Goal: Information Seeking & Learning: Learn about a topic

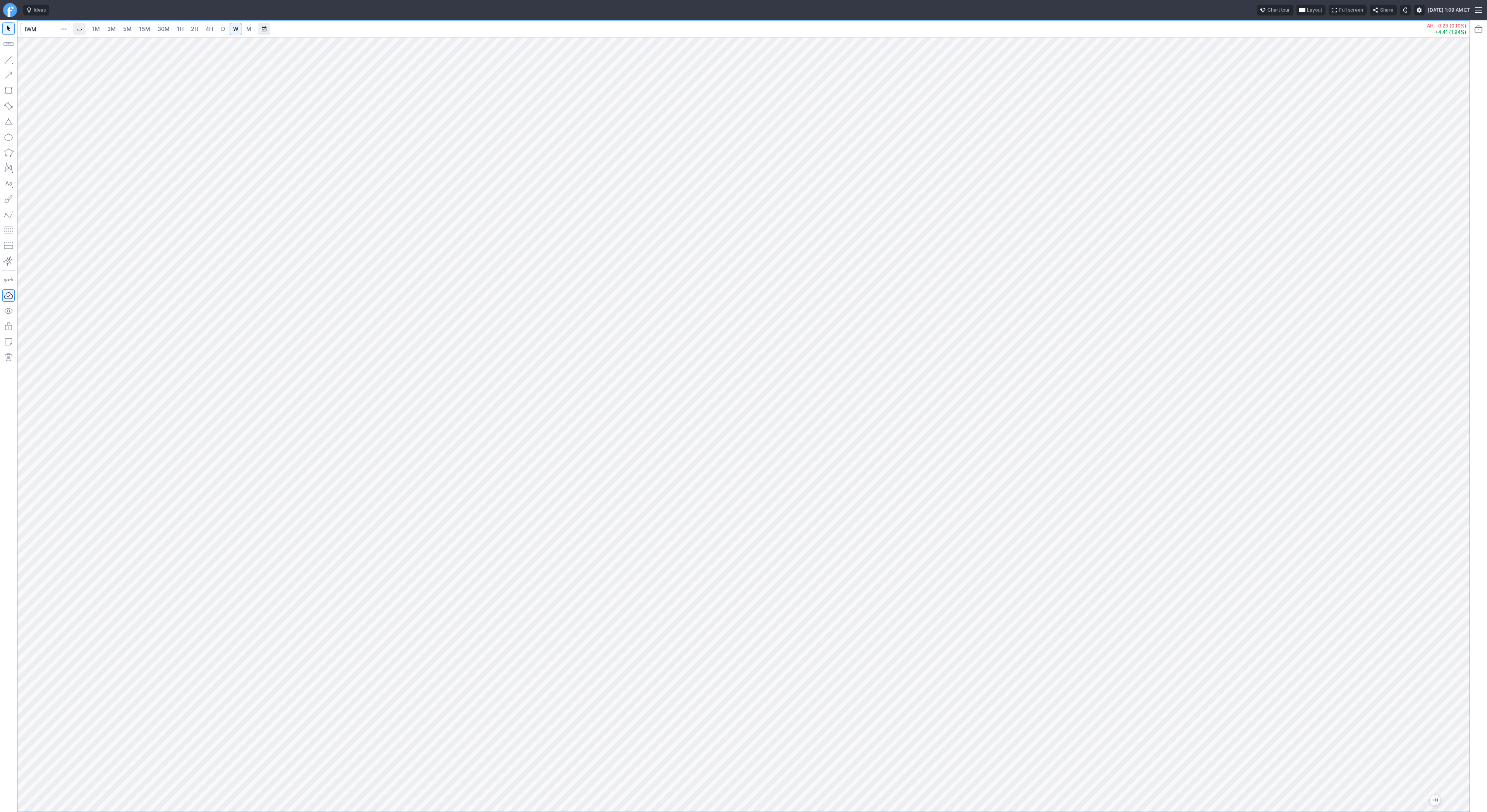
click at [204, 29] on link "4H" at bounding box center [209, 29] width 14 height 12
click at [223, 33] on link "D" at bounding box center [223, 29] width 12 height 12
click at [10, 57] on button "button" at bounding box center [8, 59] width 12 height 12
click at [34, 61] on span "Line" at bounding box center [45, 61] width 31 height 8
drag, startPoint x: 1466, startPoint y: 241, endPoint x: 1458, endPoint y: 259, distance: 19.7
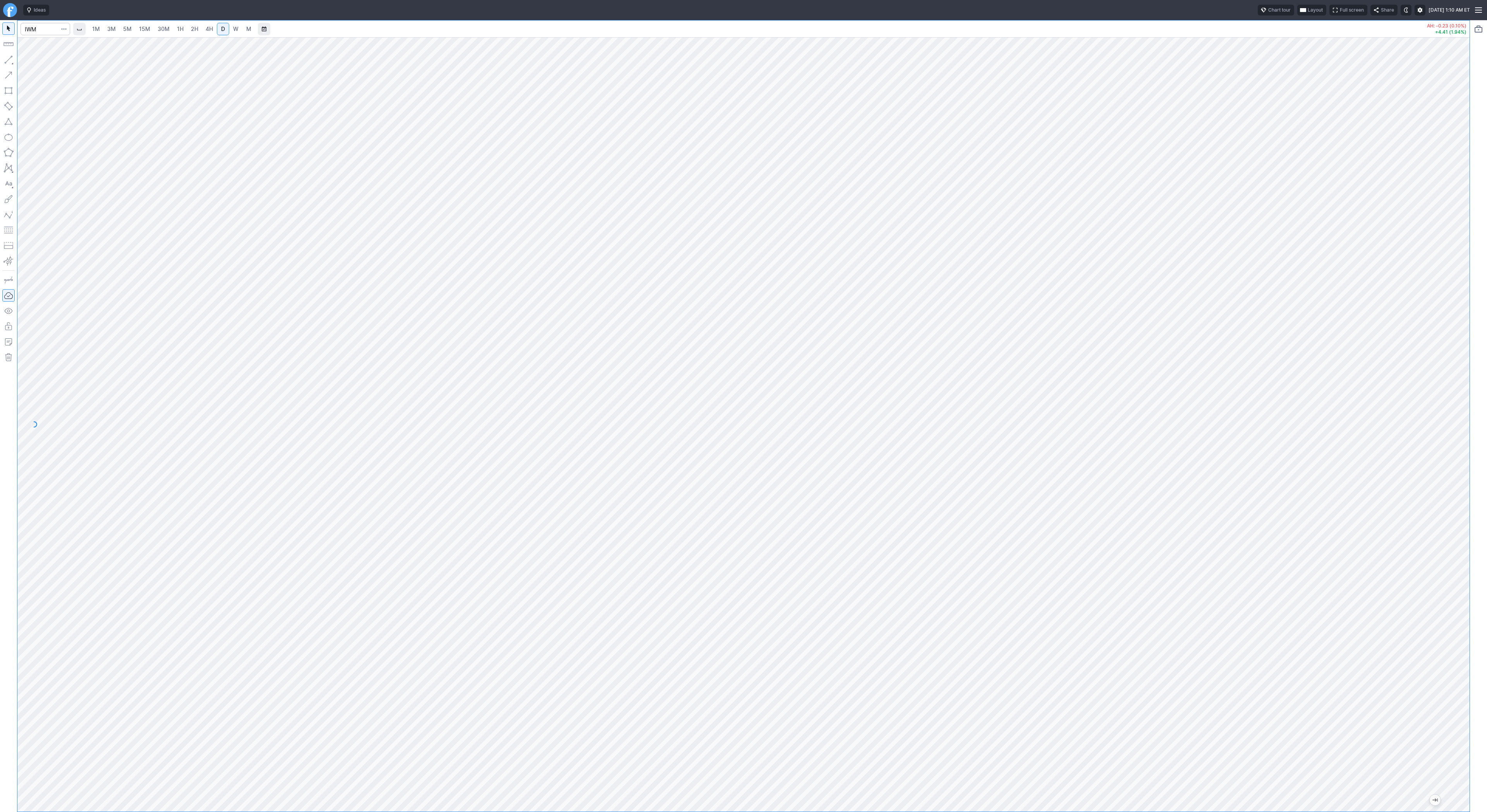
click at [1464, 263] on div at bounding box center [1462, 422] width 16 height 755
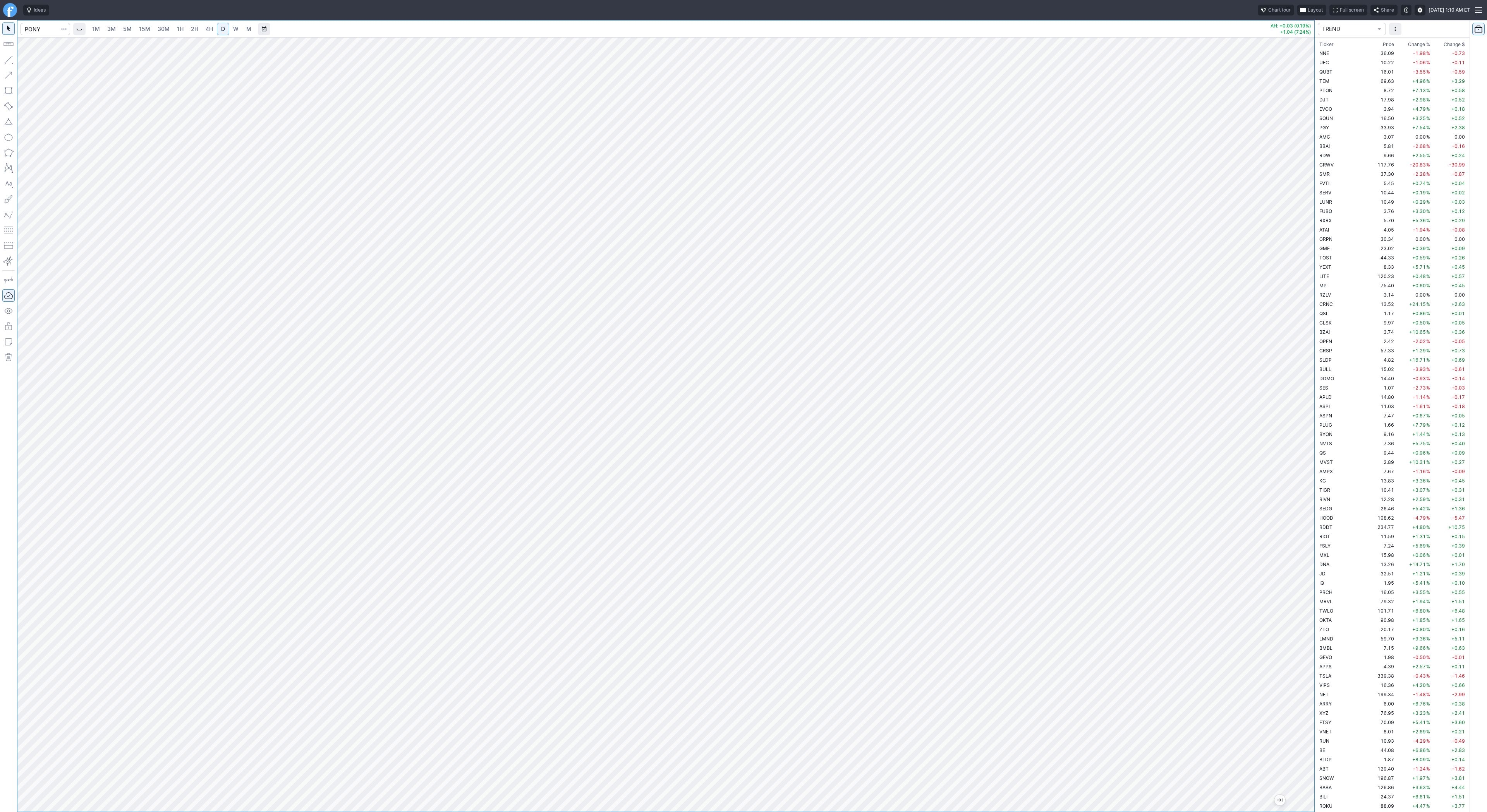
scroll to position [1013, 0]
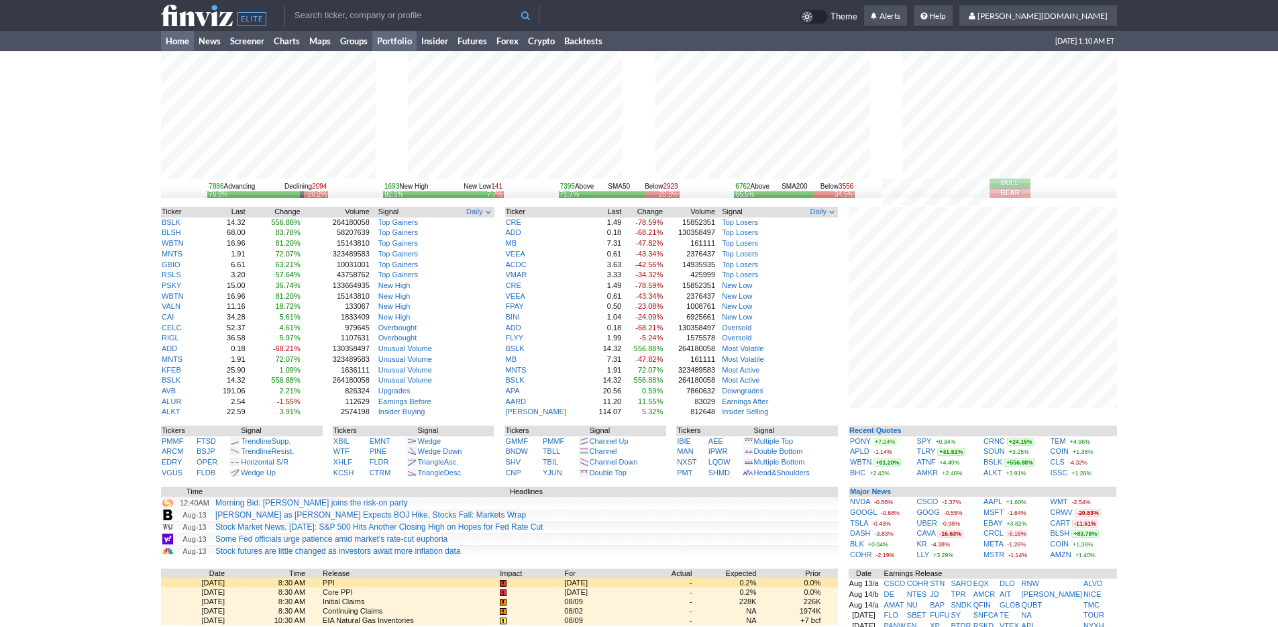
click at [408, 40] on link "Portfolio" at bounding box center [394, 41] width 44 height 20
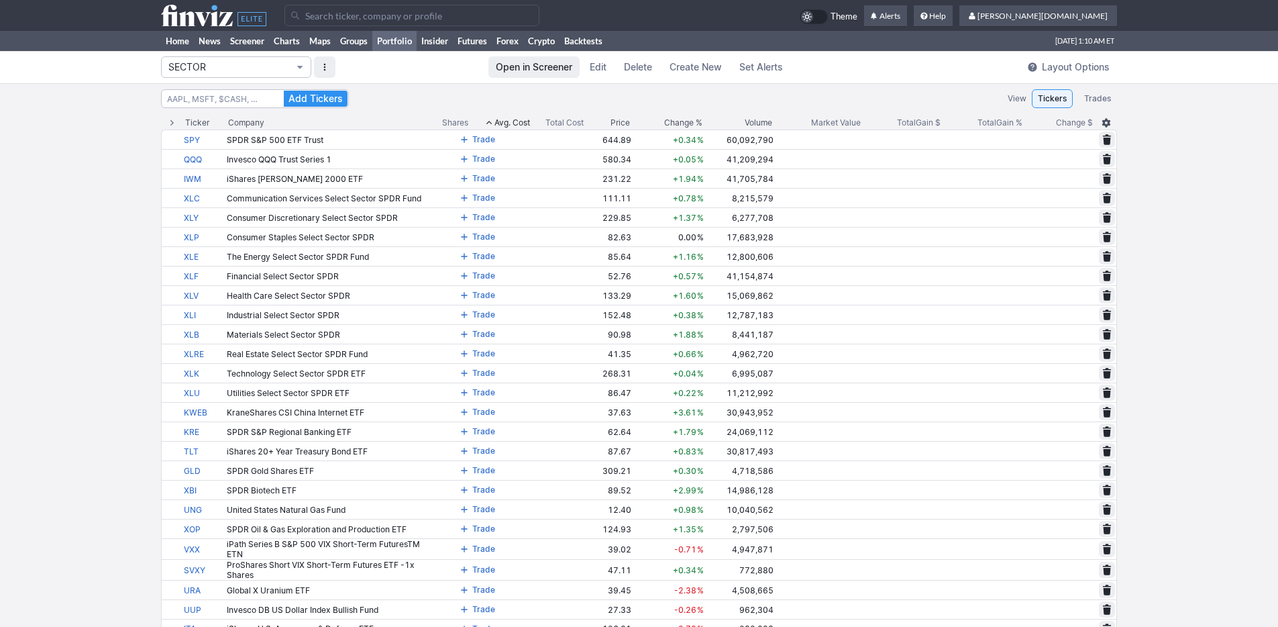
click at [226, 69] on span "SECTOR" at bounding box center [229, 66] width 122 height 13
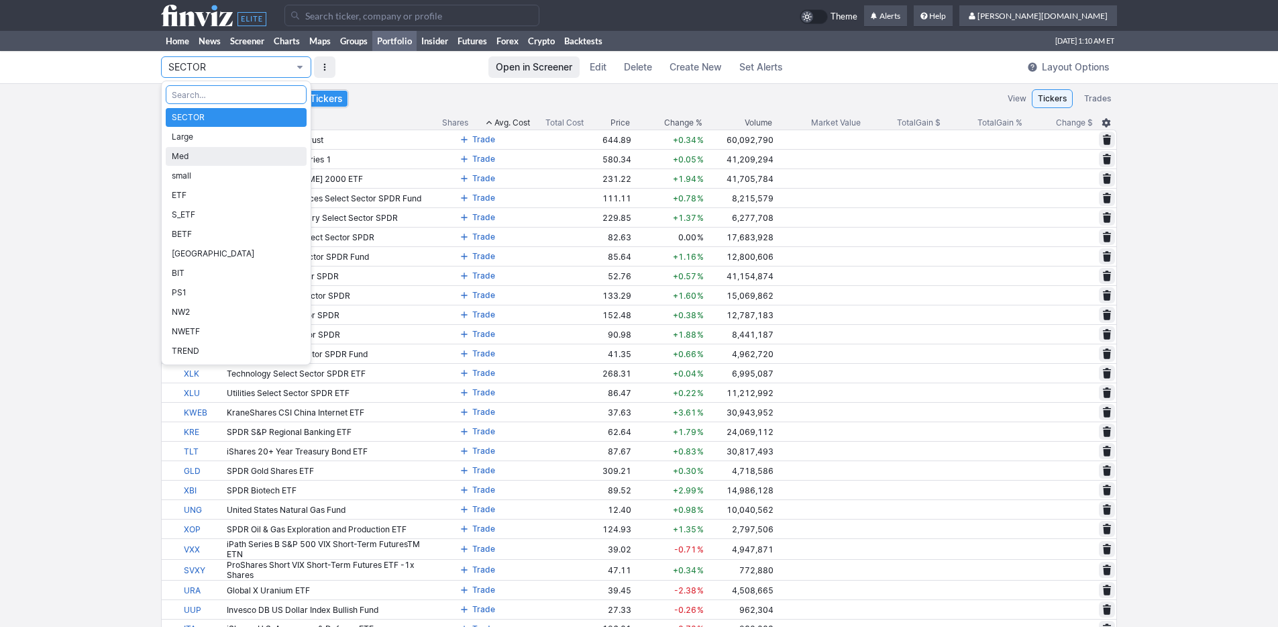
click at [209, 158] on span "Med" at bounding box center [236, 156] width 129 height 13
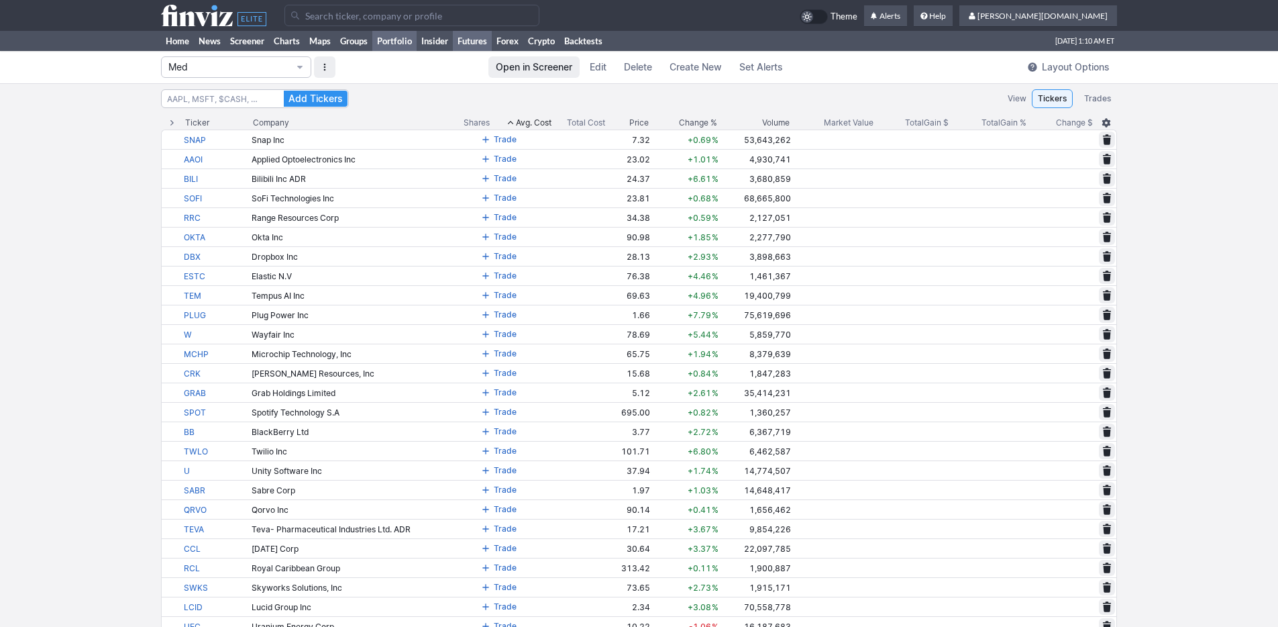
click at [468, 40] on link "Futures" at bounding box center [472, 41] width 39 height 20
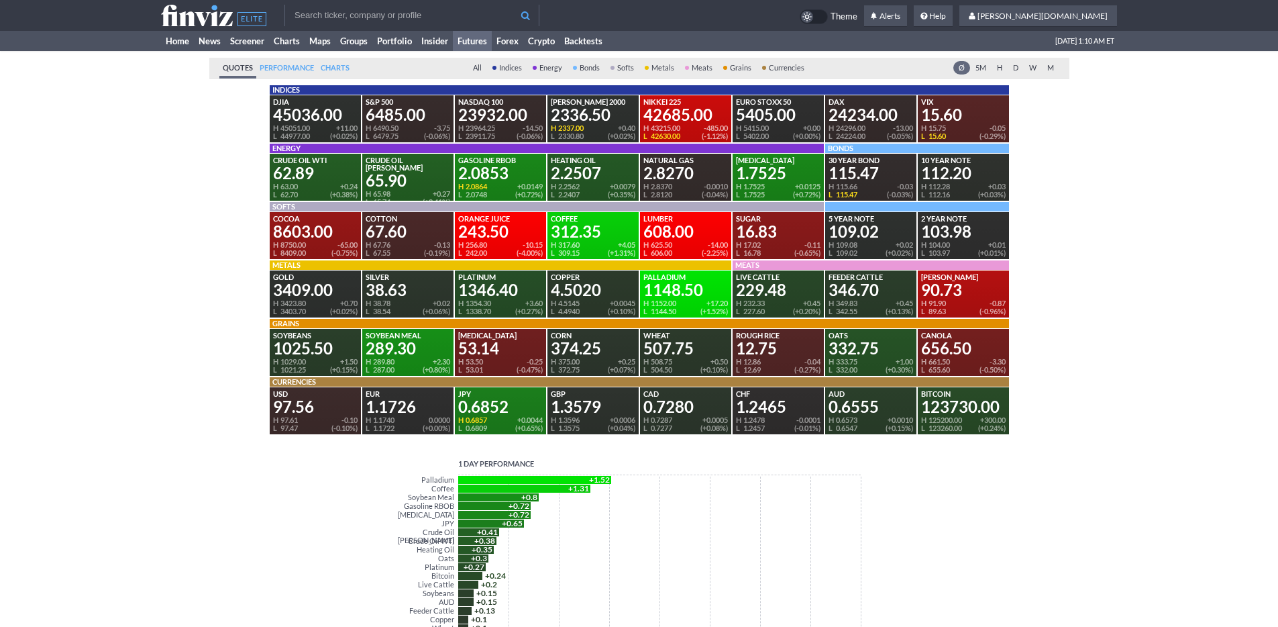
click at [70, 91] on div "Quotes Performance Charts All Indices Energy Bonds Softs Metals Meats Grains Cu…" at bounding box center [639, 491] width 1278 height 881
click at [357, 11] on input "text" at bounding box center [411, 15] width 255 height 21
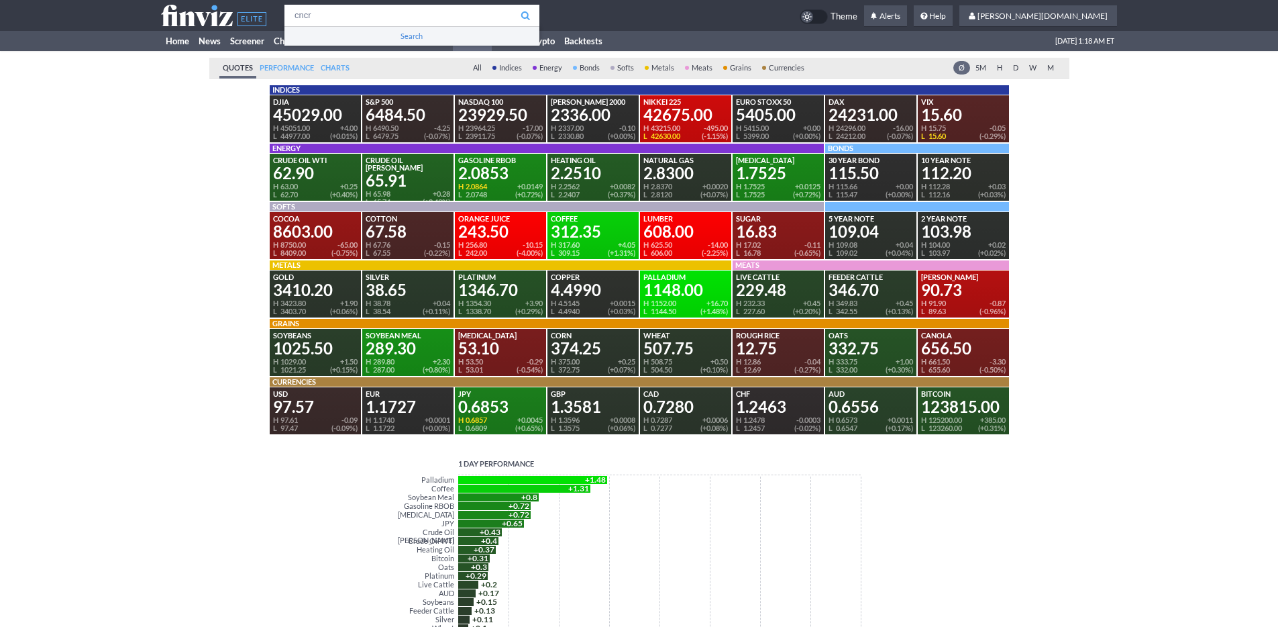
type input "cncr"
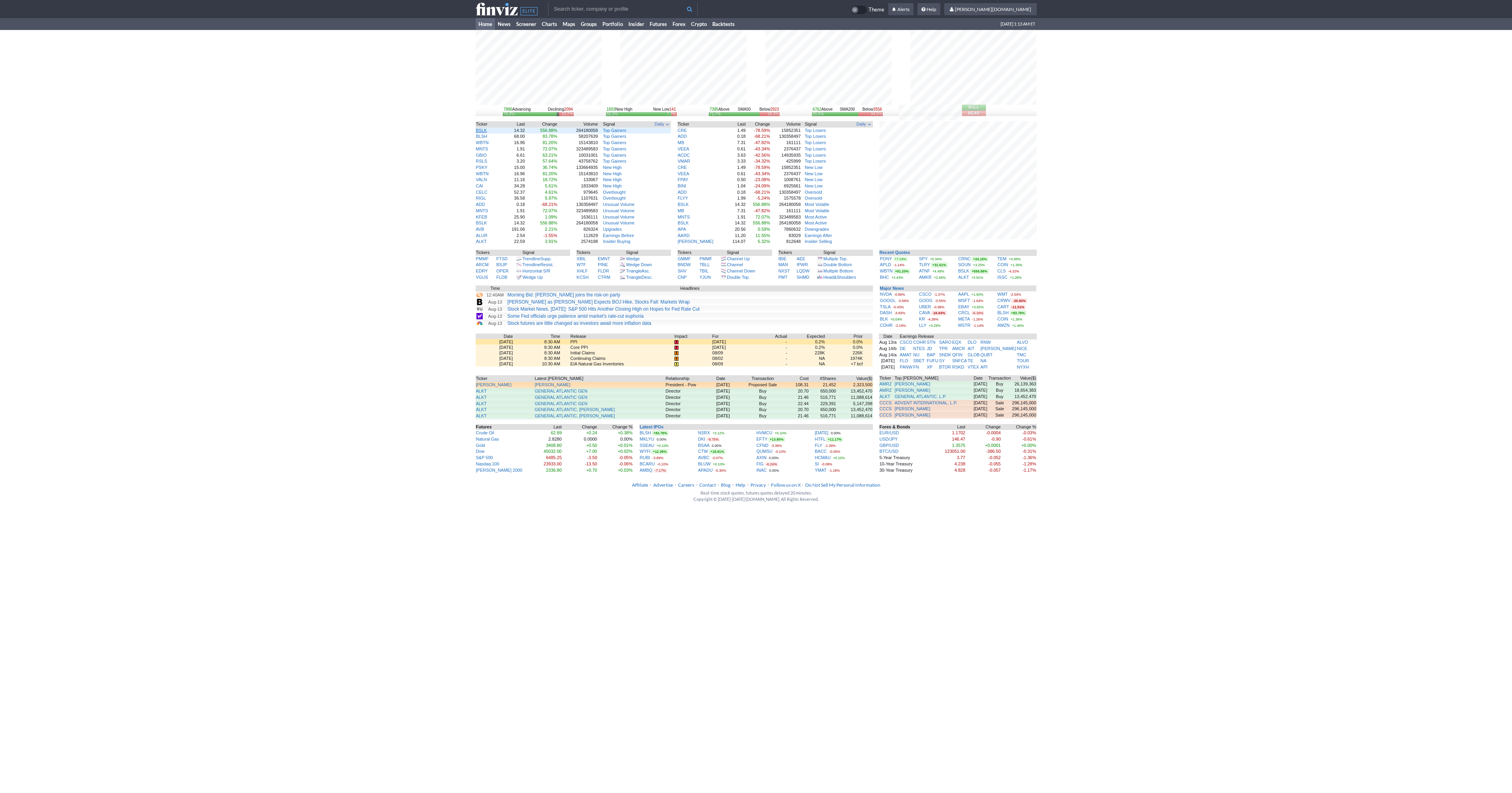
click at [480, 130] on link "BSLK" at bounding box center [481, 130] width 11 height 5
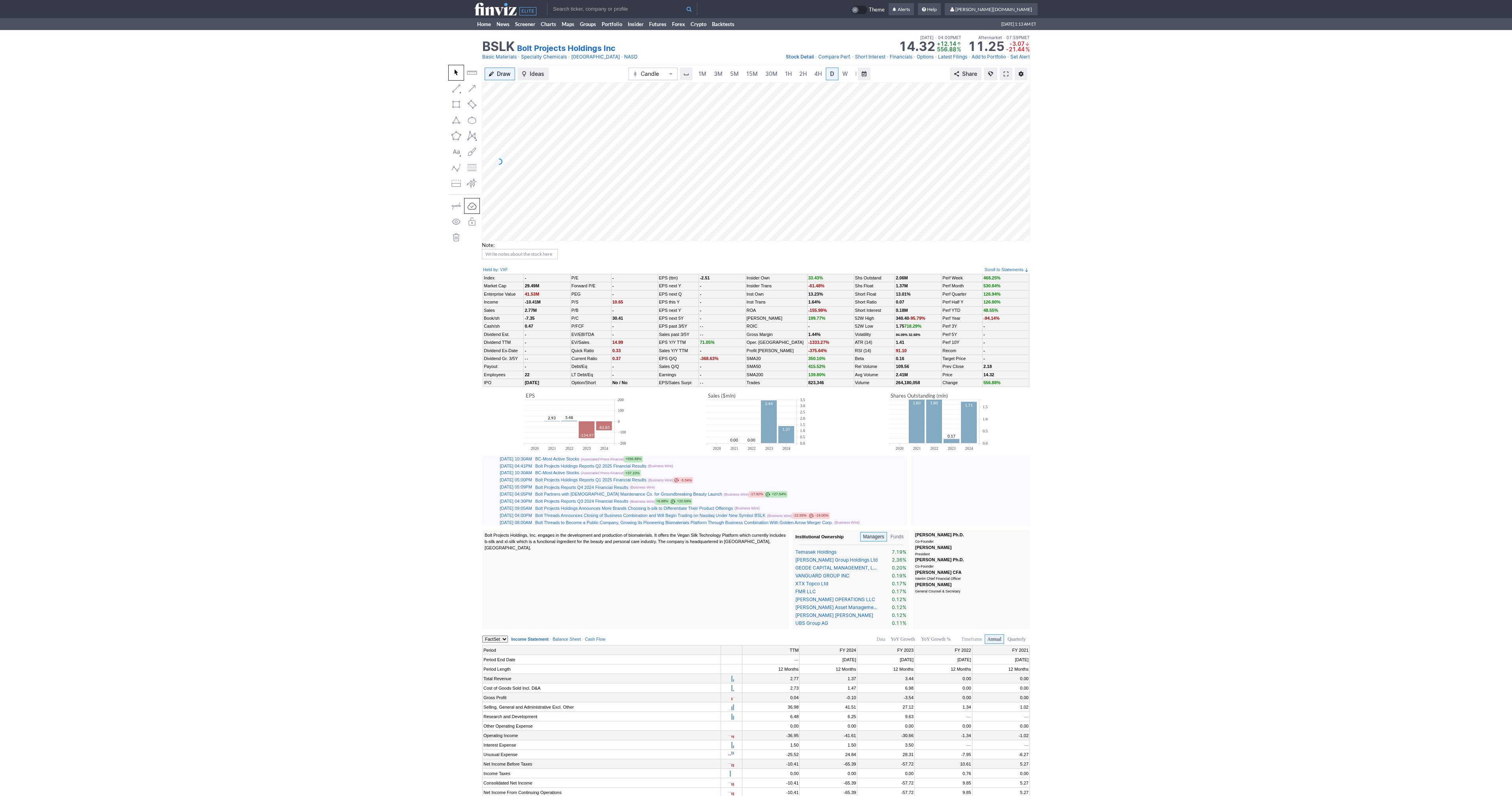
scroll to position [0, 8]
click at [1009, 75] on link at bounding box center [1006, 74] width 12 height 12
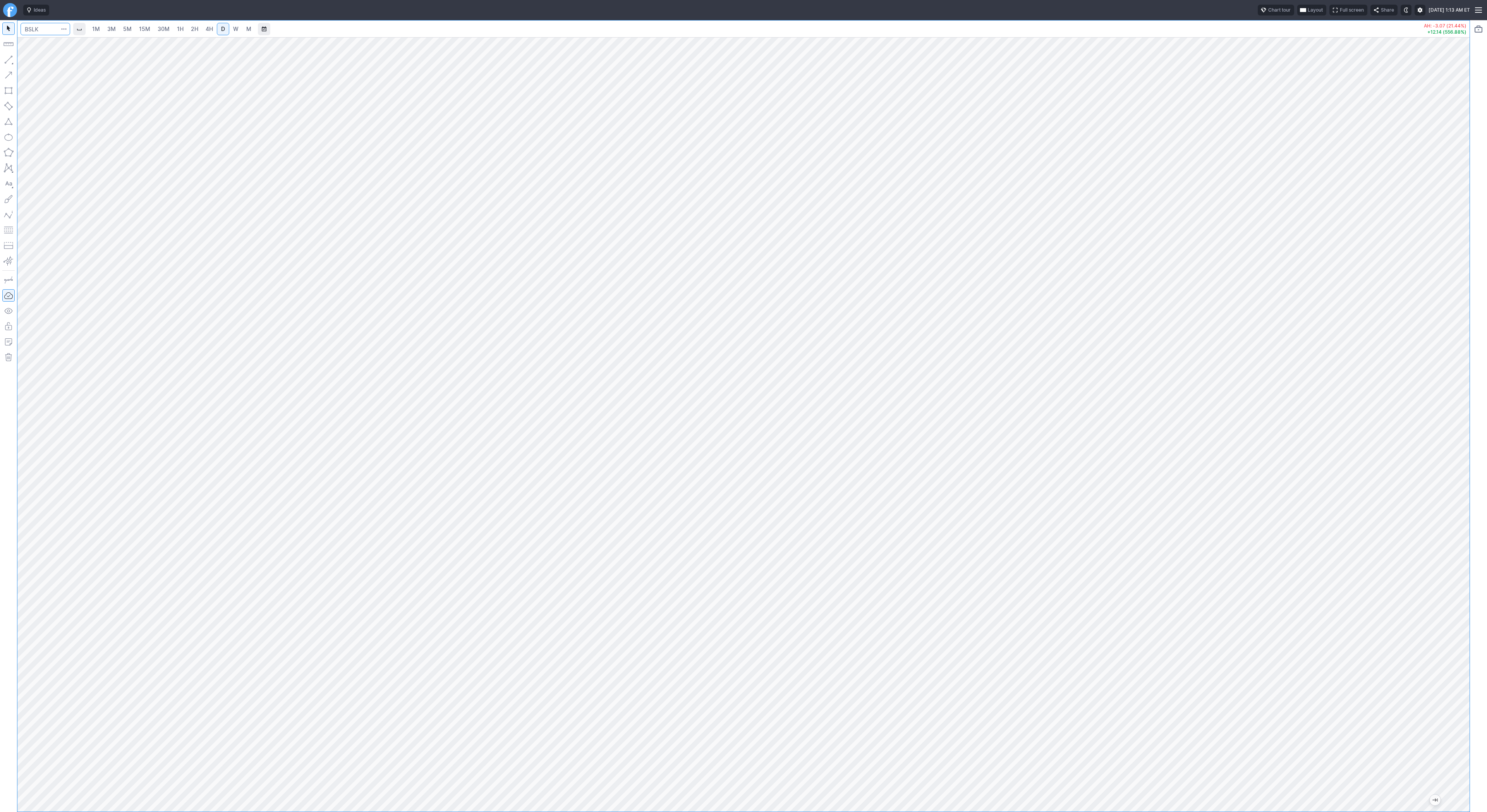
click at [50, 28] on input "Search" at bounding box center [46, 29] width 50 height 12
click at [48, 30] on input "Search" at bounding box center [46, 29] width 50 height 12
drag, startPoint x: 48, startPoint y: 29, endPoint x: 23, endPoint y: 27, distance: 25.1
click at [23, 27] on input "finv" at bounding box center [46, 29] width 50 height 12
type input "c"
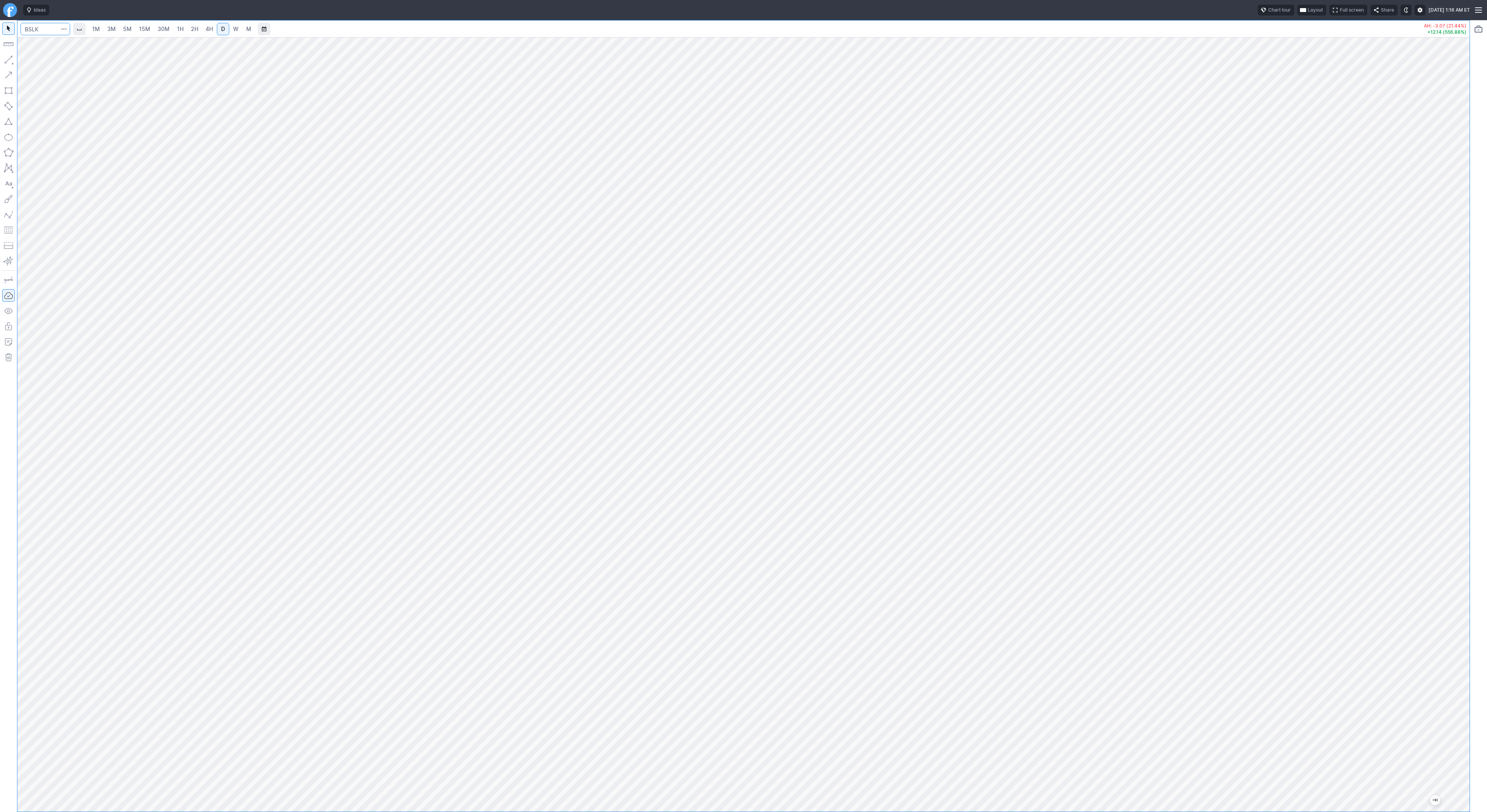
click at [37, 26] on input "Search" at bounding box center [46, 29] width 50 height 12
type input "iwm"
click at [99, 47] on span "iShares Russell 2000 ETF" at bounding box center [91, 46] width 78 height 6
drag, startPoint x: 1460, startPoint y: 189, endPoint x: 1453, endPoint y: 279, distance: 90.3
click at [1470, 288] on div "1M 3M 5M 15M 30M 1H 2H 4H D W M AH: -0.23 (0.10%) +4.41 (1.94%)" at bounding box center [744, 416] width 1487 height 792
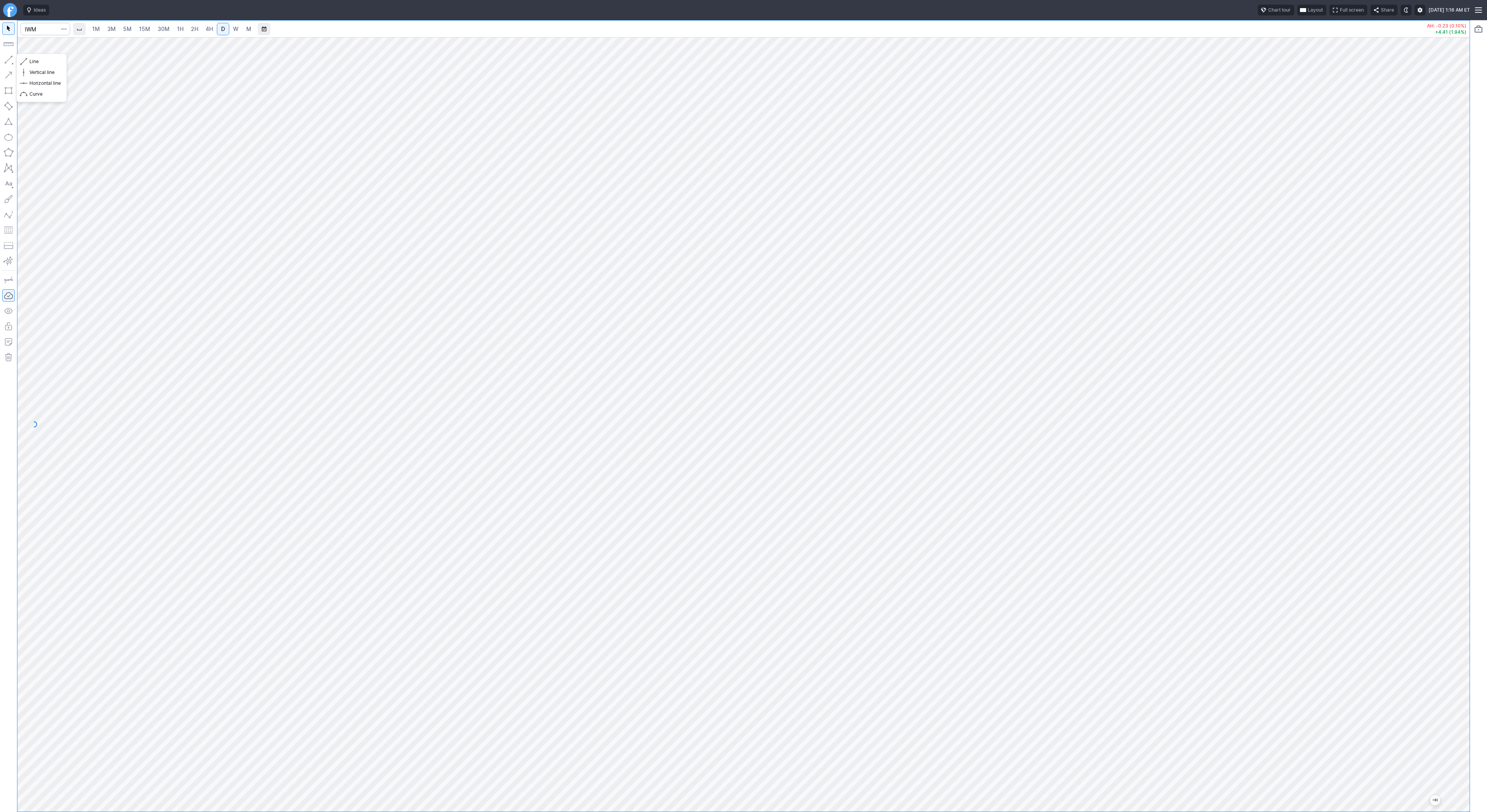
click at [10, 55] on button "button" at bounding box center [8, 59] width 12 height 12
click at [8, 62] on button "button" at bounding box center [8, 59] width 12 height 12
click at [10, 56] on button "button" at bounding box center [8, 59] width 12 height 12
click at [28, 59] on button "Line" at bounding box center [42, 61] width 45 height 11
click at [7, 57] on button "button" at bounding box center [8, 59] width 12 height 12
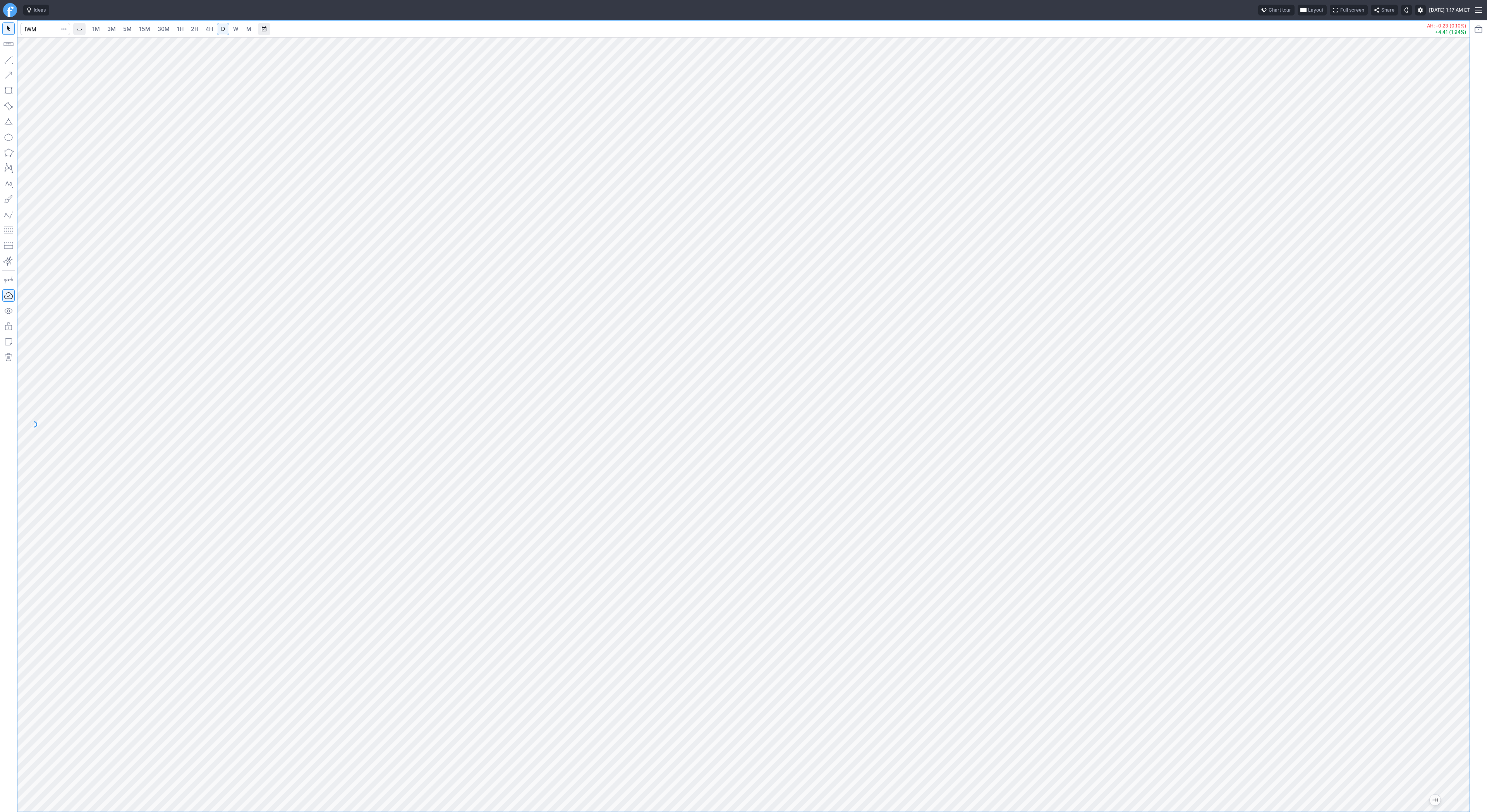
click at [10, 64] on button "button" at bounding box center [8, 59] width 12 height 12
click at [235, 28] on span "W" at bounding box center [236, 28] width 5 height 6
click at [218, 25] on link "D" at bounding box center [223, 29] width 12 height 12
click at [1434, 468] on div at bounding box center [744, 424] width 1452 height 774
click at [50, 32] on input "Search" at bounding box center [46, 29] width 50 height 12
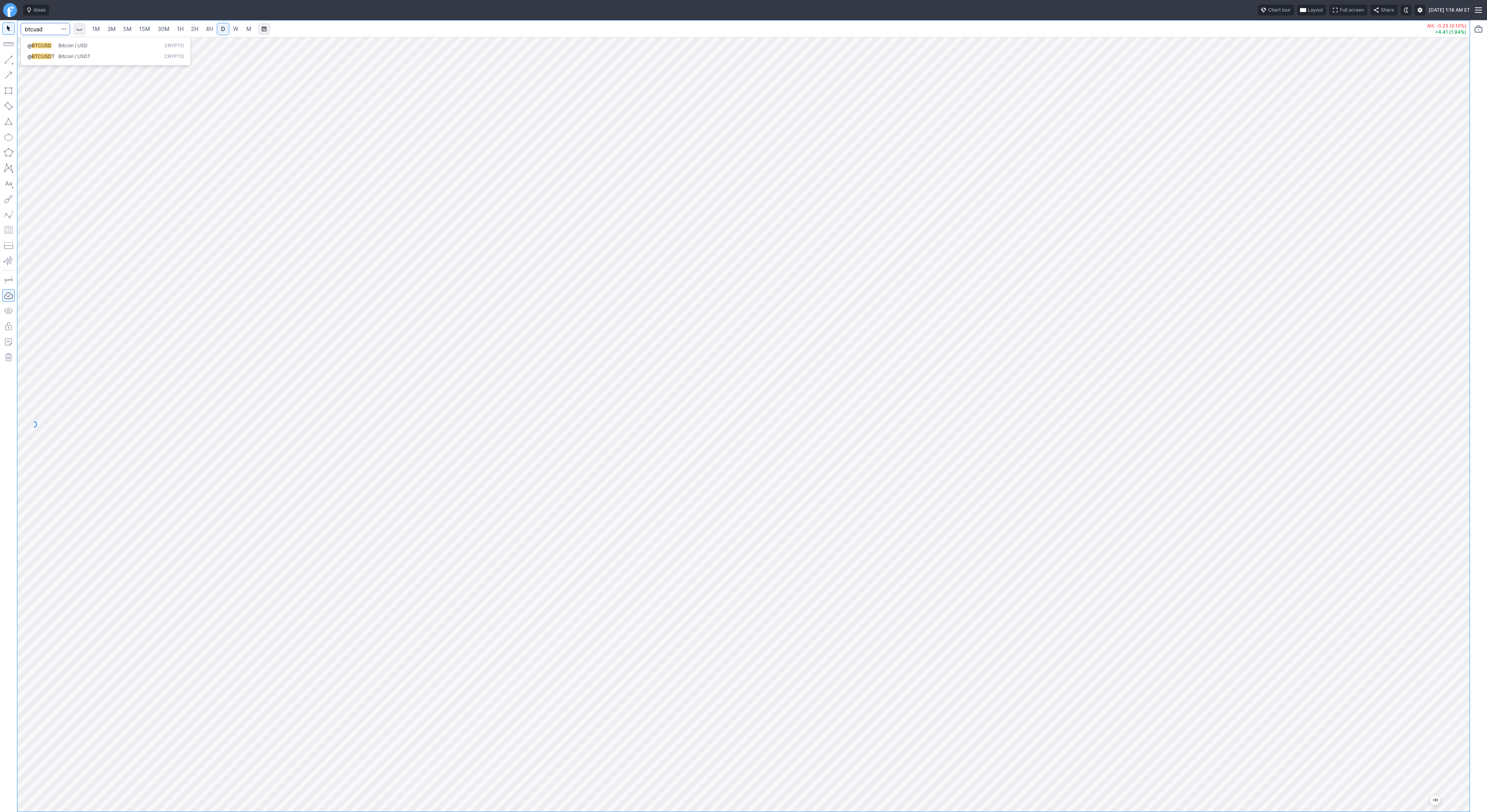
type input "btcusd"
click at [62, 45] on span "Bitcoin / USD" at bounding box center [73, 46] width 29 height 6
click at [141, 28] on span "15M" at bounding box center [144, 28] width 11 height 6
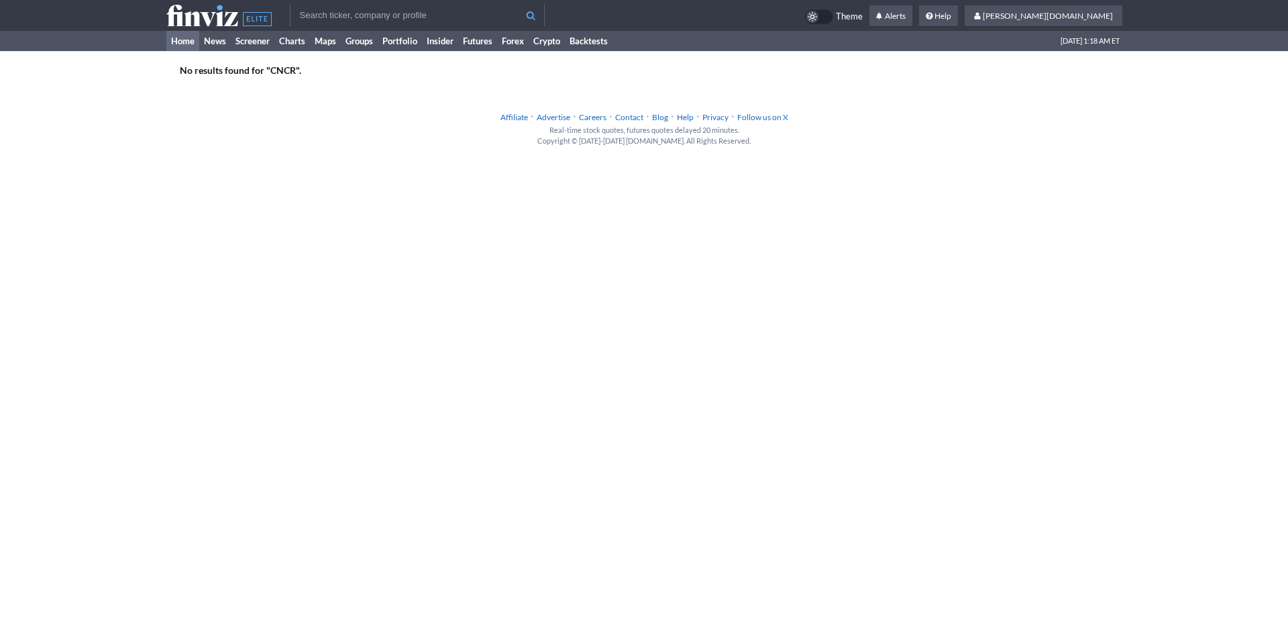
click at [176, 43] on link "Home" at bounding box center [182, 41] width 33 height 20
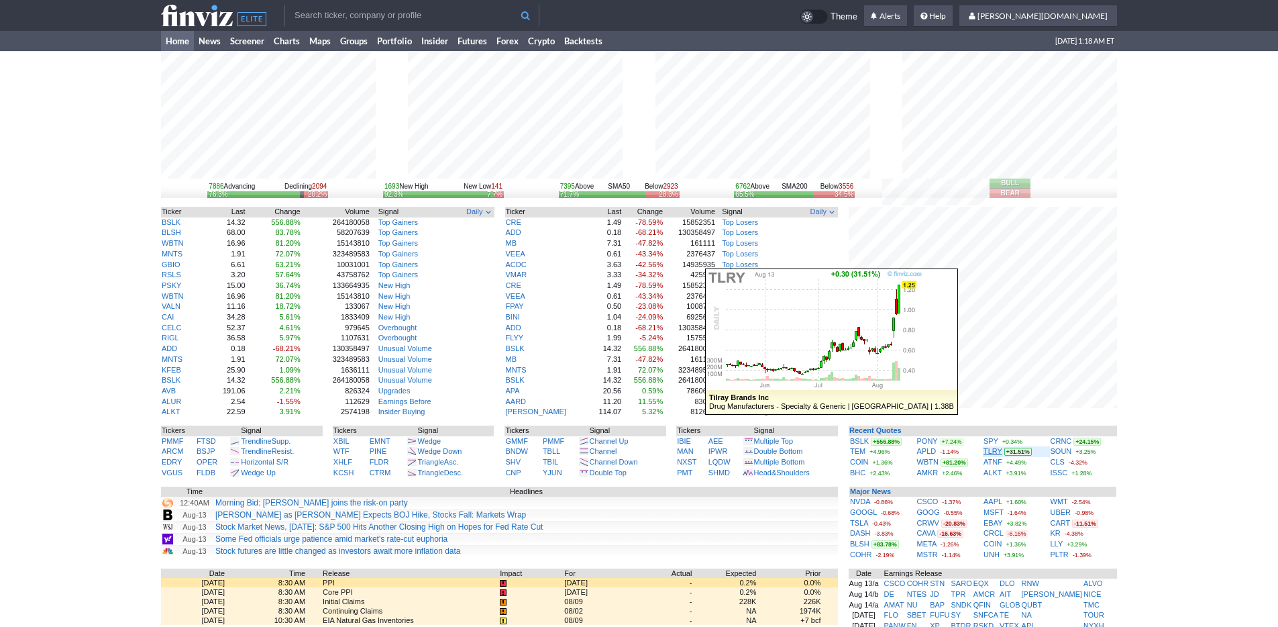
click at [993, 453] on link "TLRY" at bounding box center [992, 451] width 19 height 8
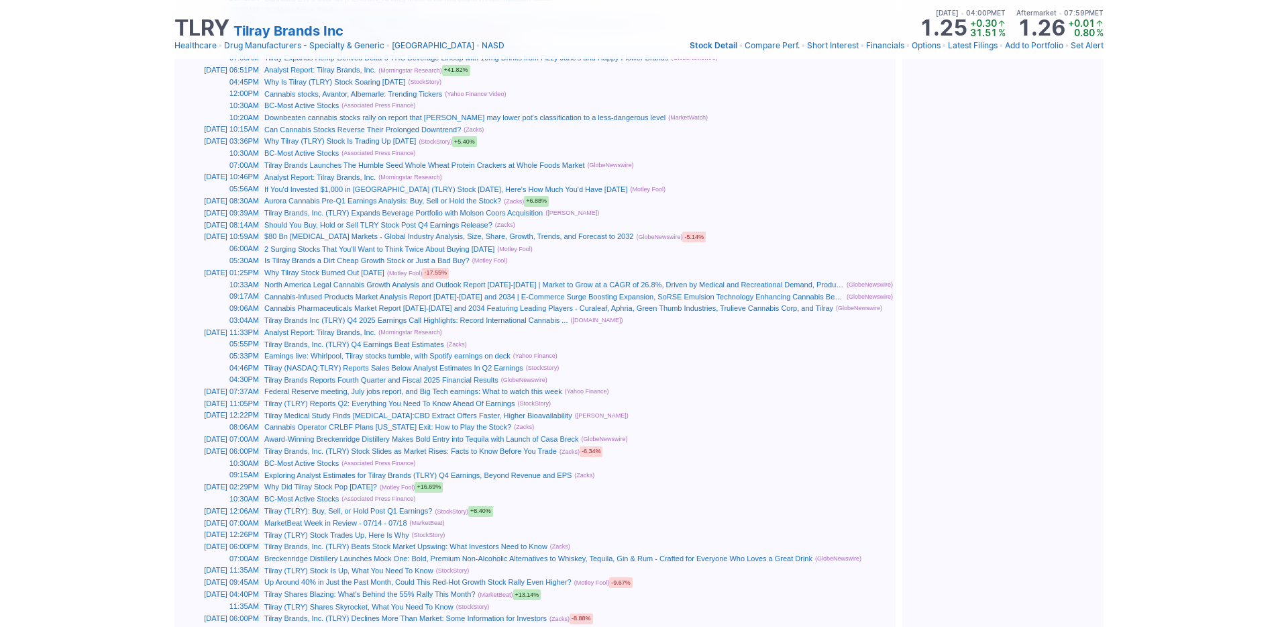
scroll to position [1097, 0]
